Goal: Task Accomplishment & Management: Complete application form

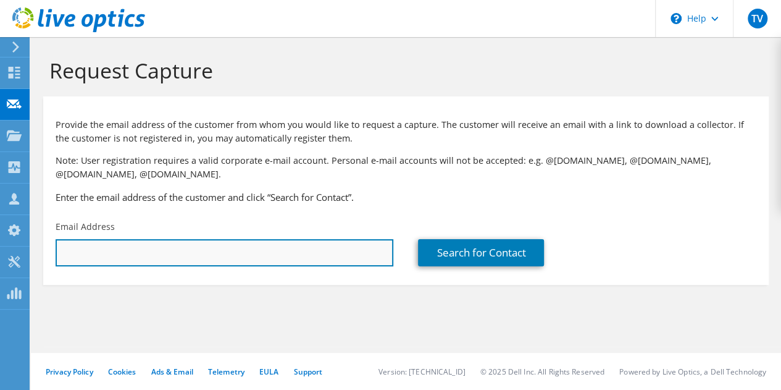
click at [248, 258] on input "text" at bounding box center [225, 252] width 338 height 27
paste input "[EMAIL_ADDRESS][DOMAIN_NAME]"
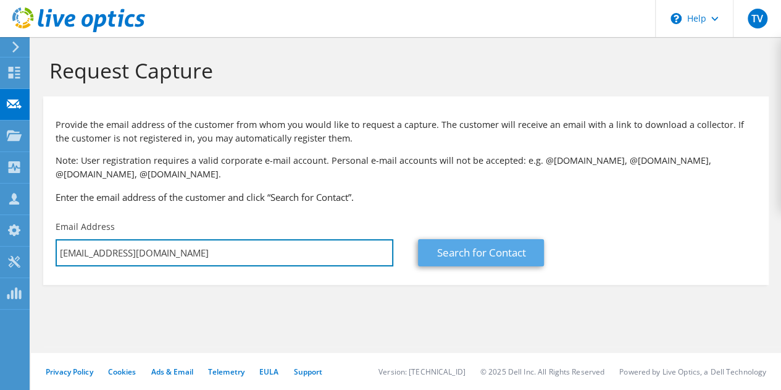
type input "[EMAIL_ADDRESS][DOMAIN_NAME]"
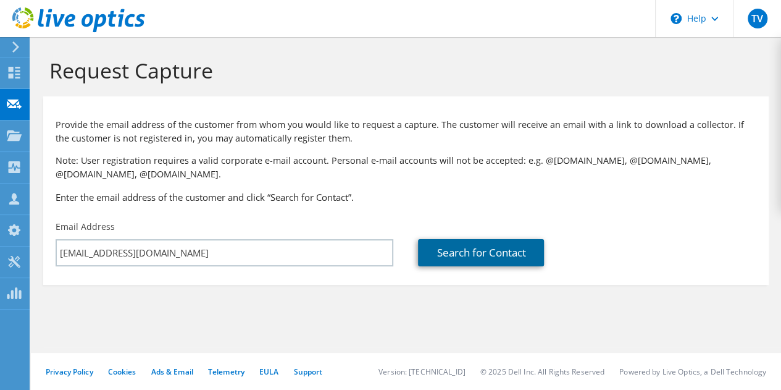
click at [445, 250] on link "Search for Contact" at bounding box center [481, 252] width 126 height 27
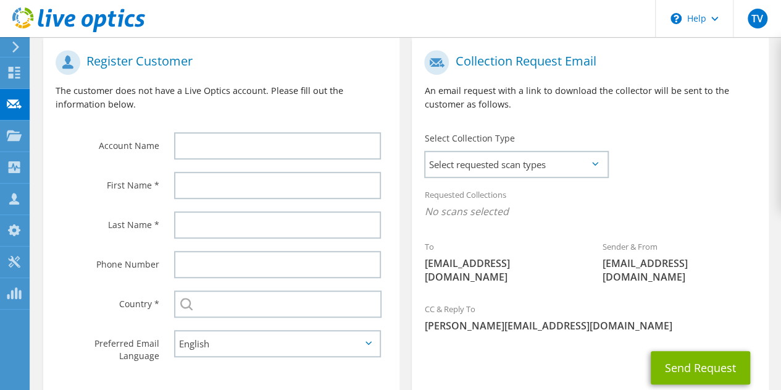
scroll to position [260, 0]
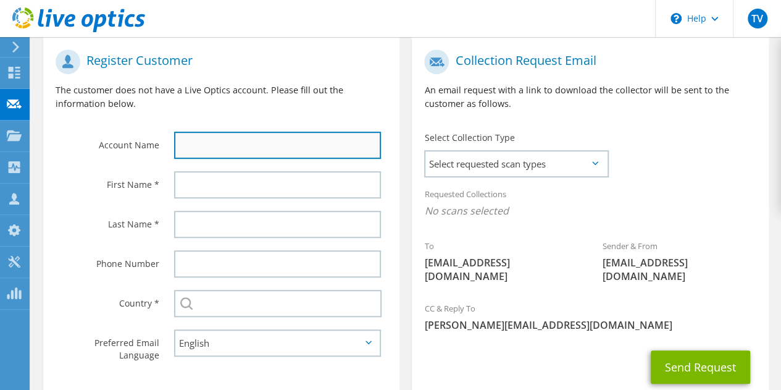
click at [329, 156] on input "text" at bounding box center [277, 145] width 207 height 27
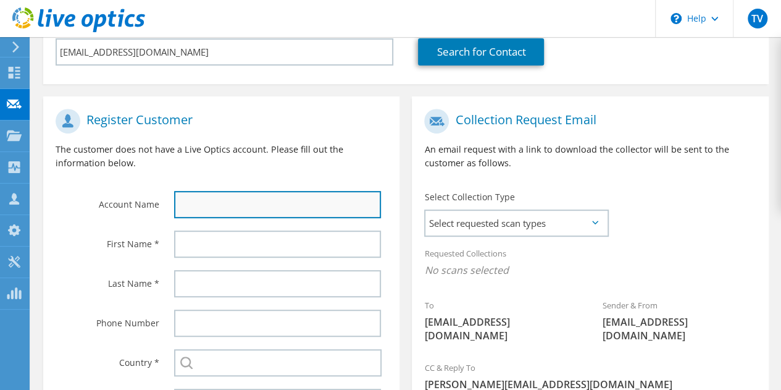
scroll to position [203, 0]
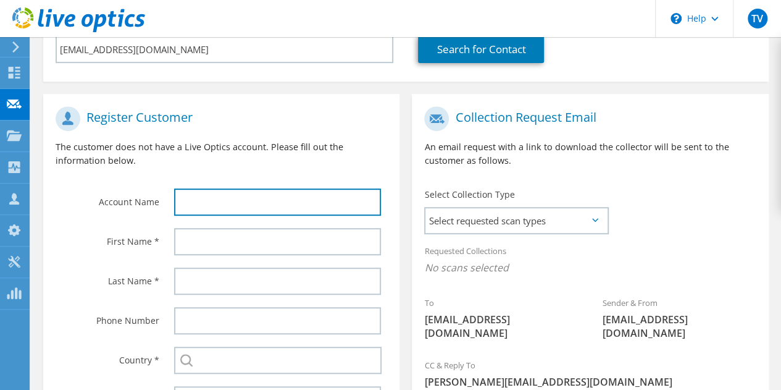
type input "M"
type input "SWPC"
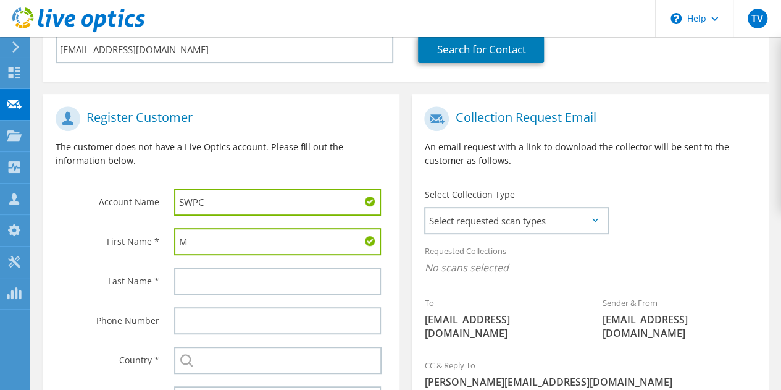
type input "[PERSON_NAME]"
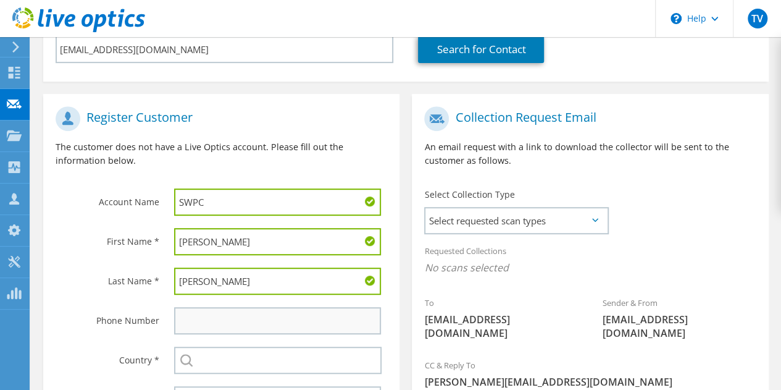
type input "Sohail"
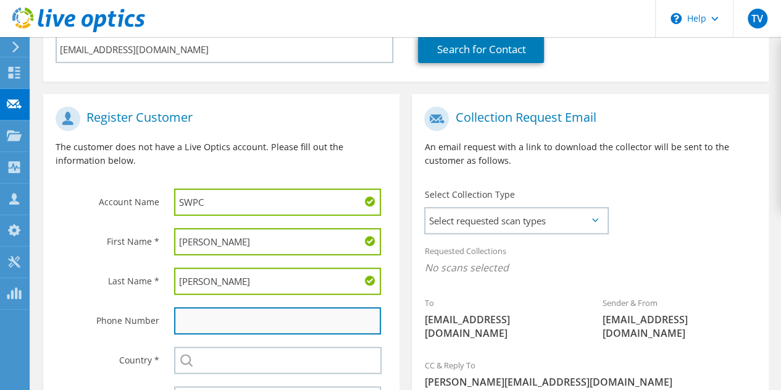
click at [301, 321] on input "text" at bounding box center [277, 320] width 207 height 27
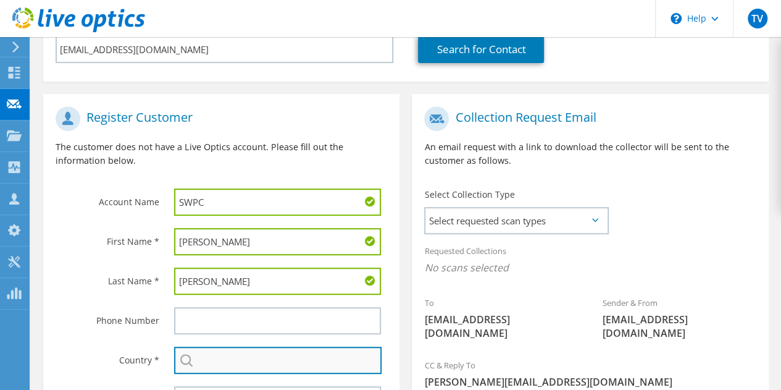
click at [282, 367] on input "text" at bounding box center [278, 359] width 208 height 27
click at [280, 379] on li "[GEOGRAPHIC_DATA]" at bounding box center [278, 384] width 207 height 17
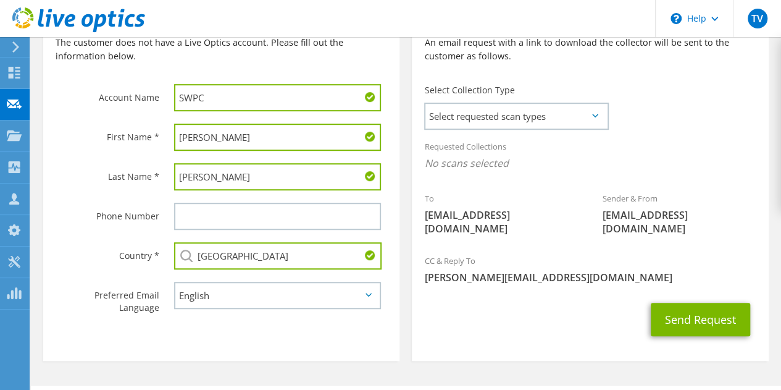
scroll to position [316, 0]
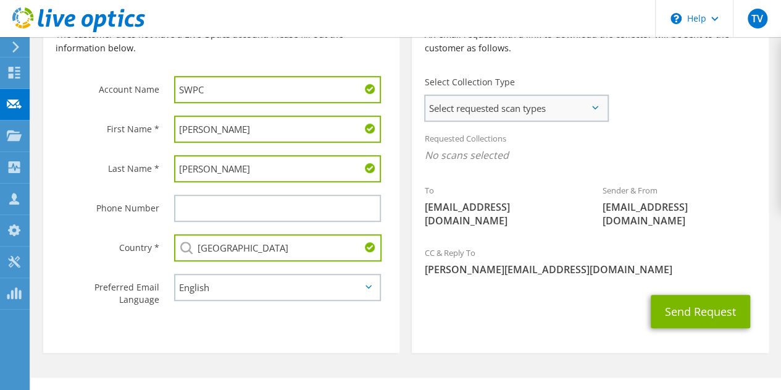
type input "[GEOGRAPHIC_DATA]"
click at [562, 109] on span "Select requested scan types" at bounding box center [517, 108] width 182 height 25
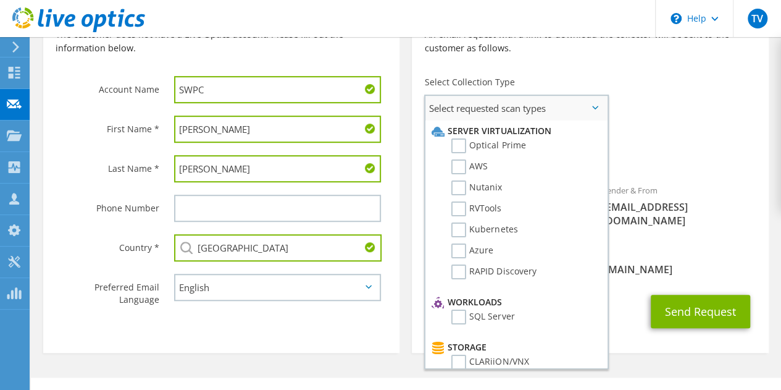
click at [459, 135] on li "Server Virtualization" at bounding box center [515, 131] width 172 height 15
click at [458, 145] on label "Optical Prime" at bounding box center [488, 145] width 74 height 15
click at [0, 0] on input "Optical Prime" at bounding box center [0, 0] width 0 height 0
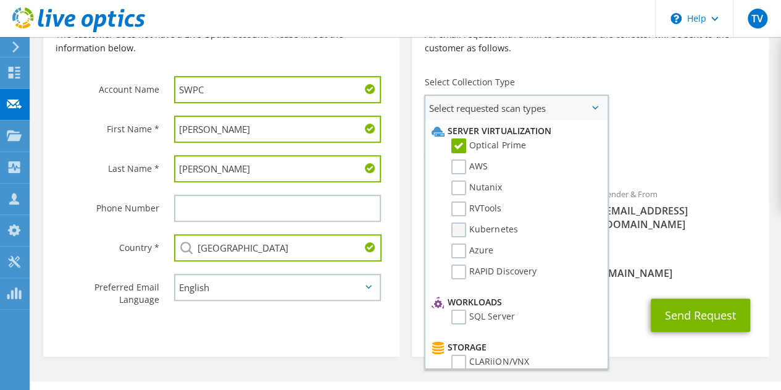
click at [455, 224] on label "Kubernetes" at bounding box center [484, 229] width 66 height 15
click at [0, 0] on input "Kubernetes" at bounding box center [0, 0] width 0 height 0
click at [457, 208] on label "RVTools" at bounding box center [476, 208] width 50 height 15
click at [0, 0] on input "RVTools" at bounding box center [0, 0] width 0 height 0
click at [460, 275] on label "RAPID Discovery" at bounding box center [493, 271] width 85 height 15
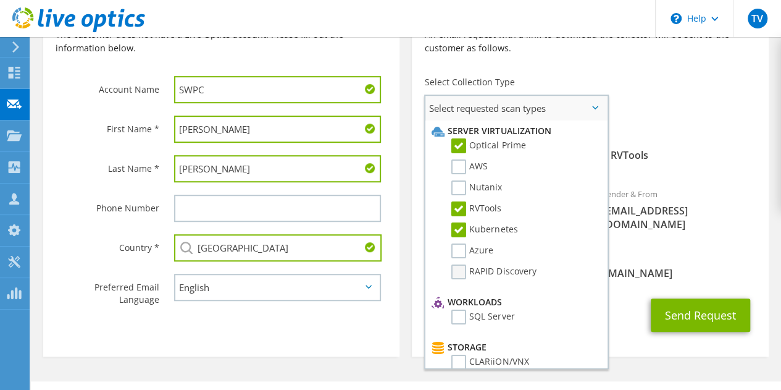
click at [0, 0] on input "RAPID Discovery" at bounding box center [0, 0] width 0 height 0
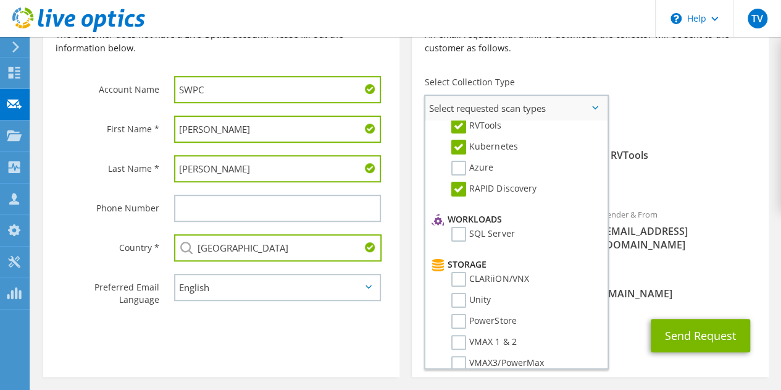
scroll to position [85, 0]
click at [462, 233] on label "SQL Server" at bounding box center [482, 232] width 63 height 15
click at [0, 0] on input "SQL Server" at bounding box center [0, 0] width 0 height 0
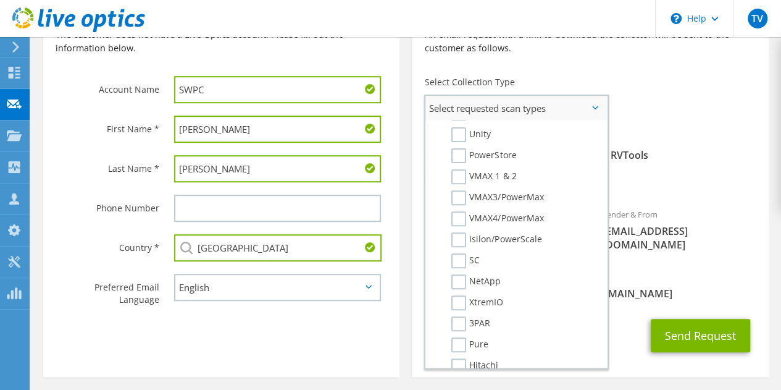
scroll to position [251, 0]
click at [463, 130] on label "Unity" at bounding box center [471, 132] width 40 height 15
click at [0, 0] on input "Unity" at bounding box center [0, 0] width 0 height 0
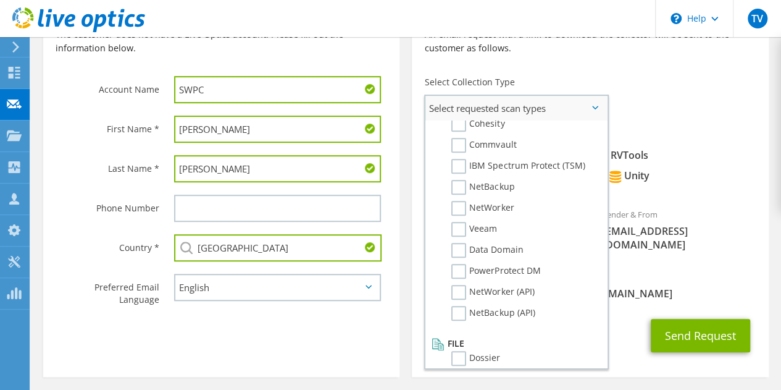
scroll to position [577, 0]
click at [462, 182] on label "NetBackup" at bounding box center [482, 186] width 63 height 15
click at [0, 0] on input "NetBackup" at bounding box center [0, 0] width 0 height 0
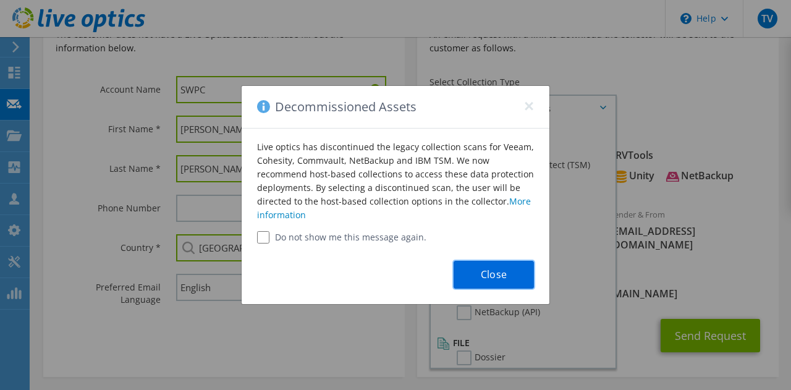
click at [479, 274] on button "Close" at bounding box center [493, 275] width 80 height 28
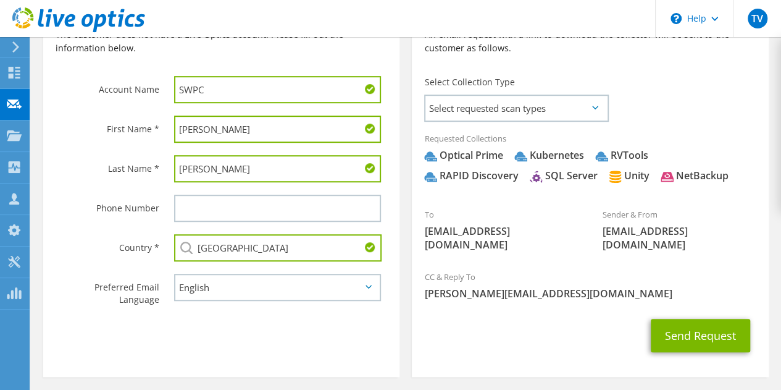
click at [526, 124] on div "Select Collection Type Select requested scan types Server Virtualization Optica…" at bounding box center [516, 98] width 208 height 56
click at [526, 112] on span "Select requested scan types" at bounding box center [517, 108] width 182 height 25
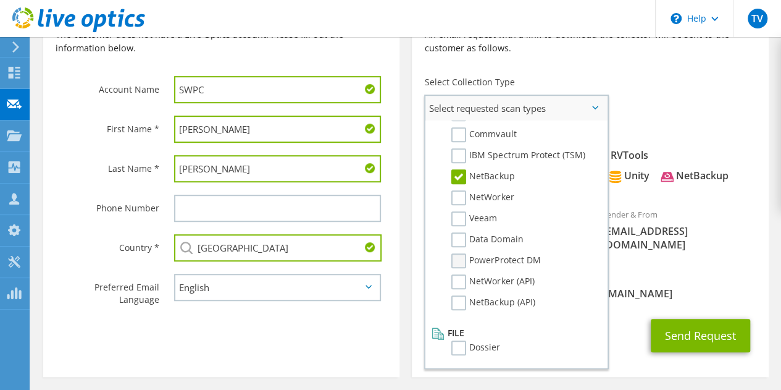
scroll to position [351, 0]
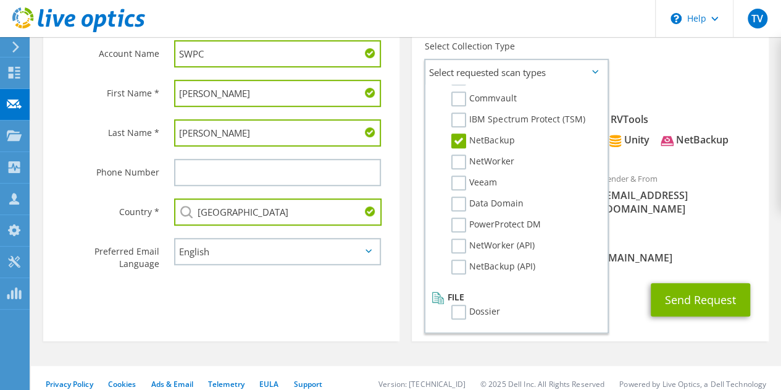
click at [640, 251] on span "[PERSON_NAME][EMAIL_ADDRESS][DOMAIN_NAME]" at bounding box center [590, 258] width 332 height 14
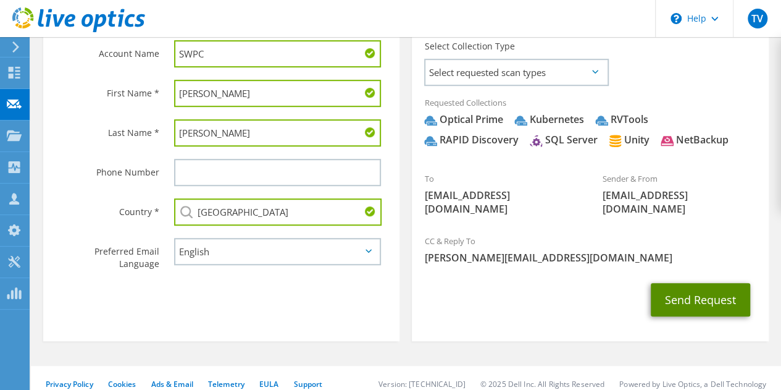
click at [689, 291] on button "Send Request" at bounding box center [700, 299] width 99 height 33
